Goal: Navigation & Orientation: Find specific page/section

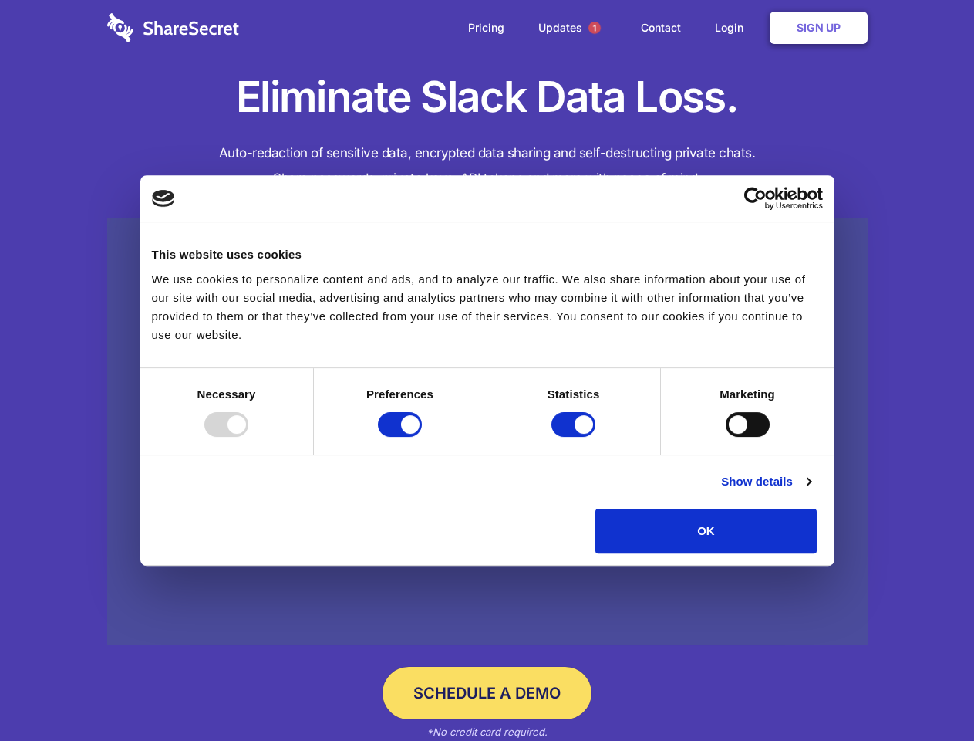
click at [248, 437] on div at bounding box center [226, 424] width 44 height 25
click at [422, 437] on input "Preferences" at bounding box center [400, 424] width 44 height 25
checkbox input "false"
click at [576, 437] on input "Statistics" at bounding box center [574, 424] width 44 height 25
checkbox input "false"
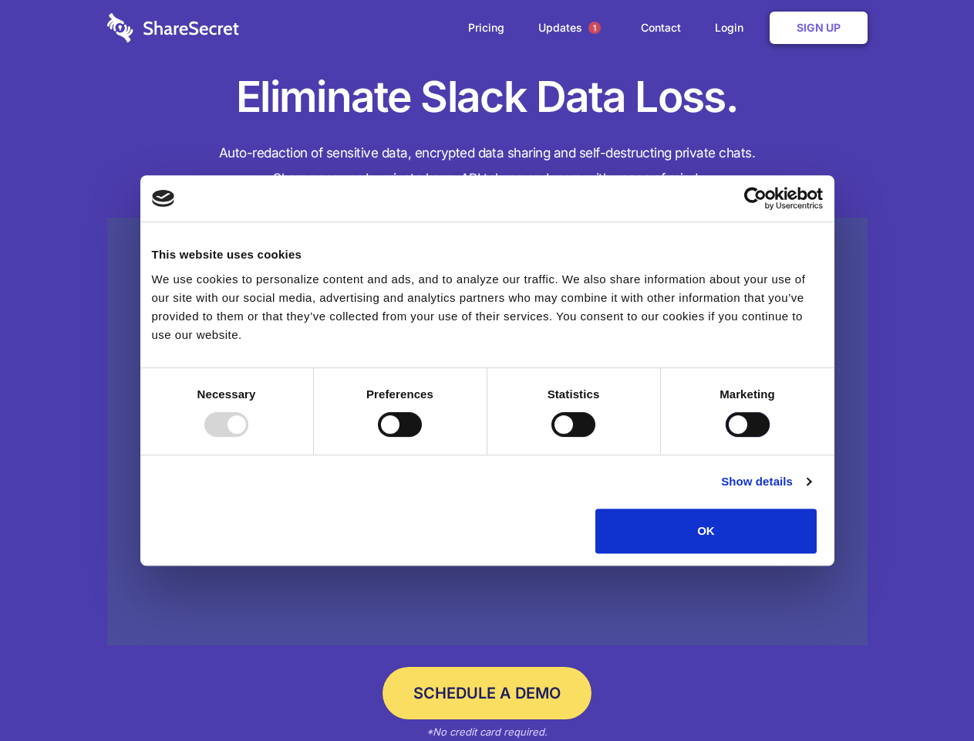
click at [726, 437] on input "Marketing" at bounding box center [748, 424] width 44 height 25
checkbox input "true"
click at [811, 491] on link "Show details" at bounding box center [765, 481] width 89 height 19
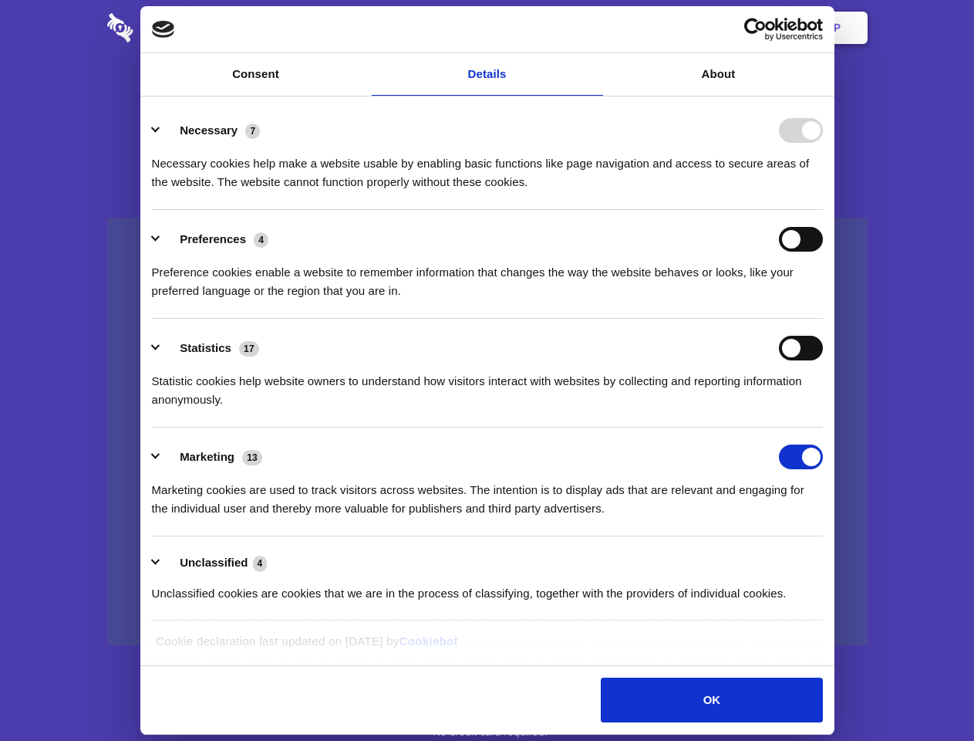
click at [823, 319] on li "Preferences 4 Preference cookies enable a website to remember information that …" at bounding box center [487, 264] width 671 height 109
click at [594, 28] on span "1" at bounding box center [595, 28] width 12 height 12
